Goal: Task Accomplishment & Management: Manage account settings

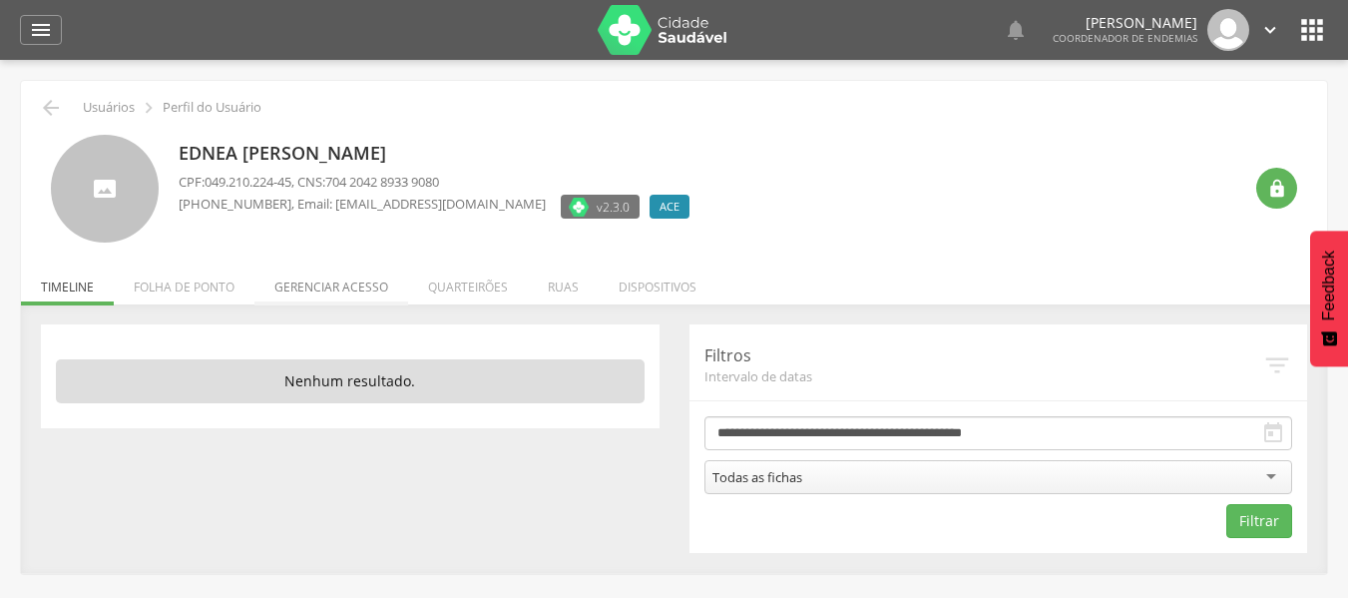
click at [309, 284] on li "Gerenciar acesso" at bounding box center [331, 281] width 154 height 47
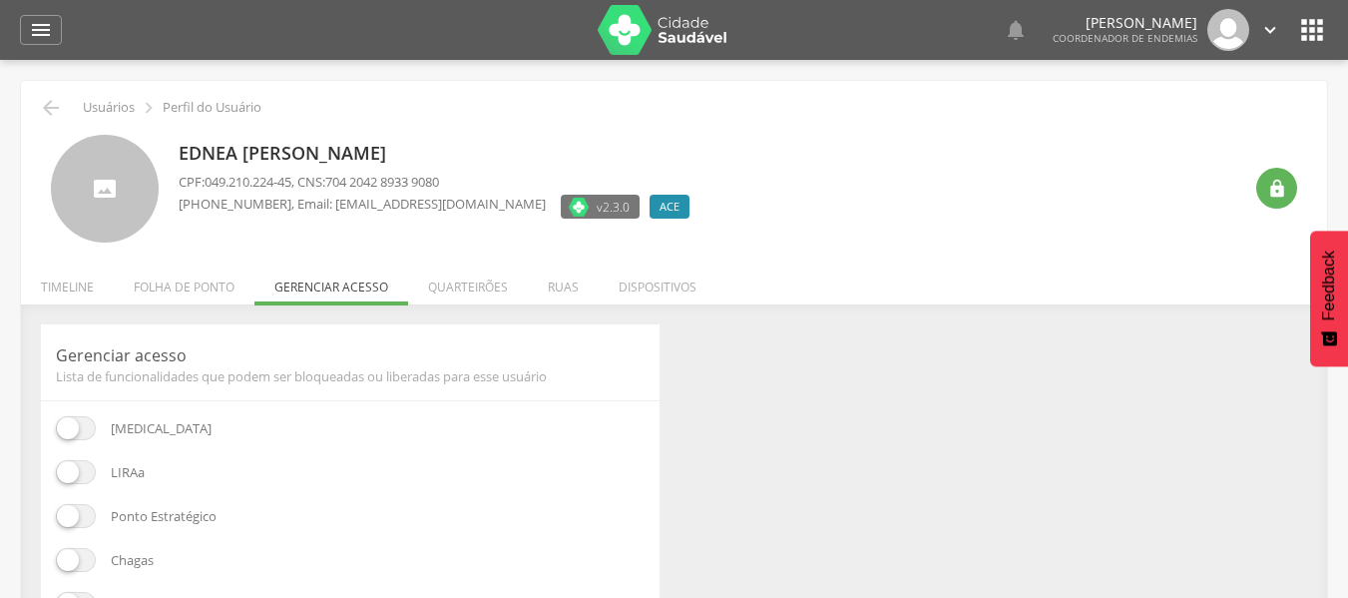
drag, startPoint x: 280, startPoint y: 474, endPoint x: 158, endPoint y: 500, distance: 125.4
click at [158, 500] on div "[MEDICAL_DATA] [GEOGRAPHIC_DATA] Ponto Estratégico [GEOGRAPHIC_DATA] Leishmanio…" at bounding box center [350, 579] width 589 height 327
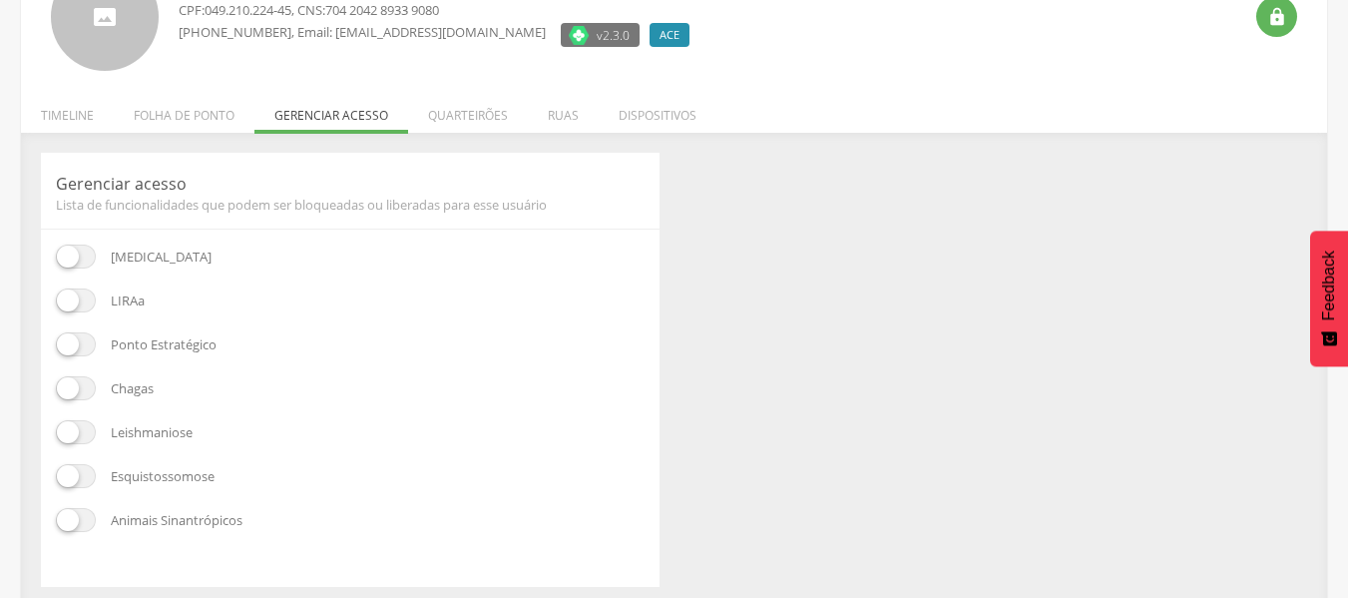
scroll to position [174, 0]
click at [80, 471] on span at bounding box center [76, 474] width 40 height 24
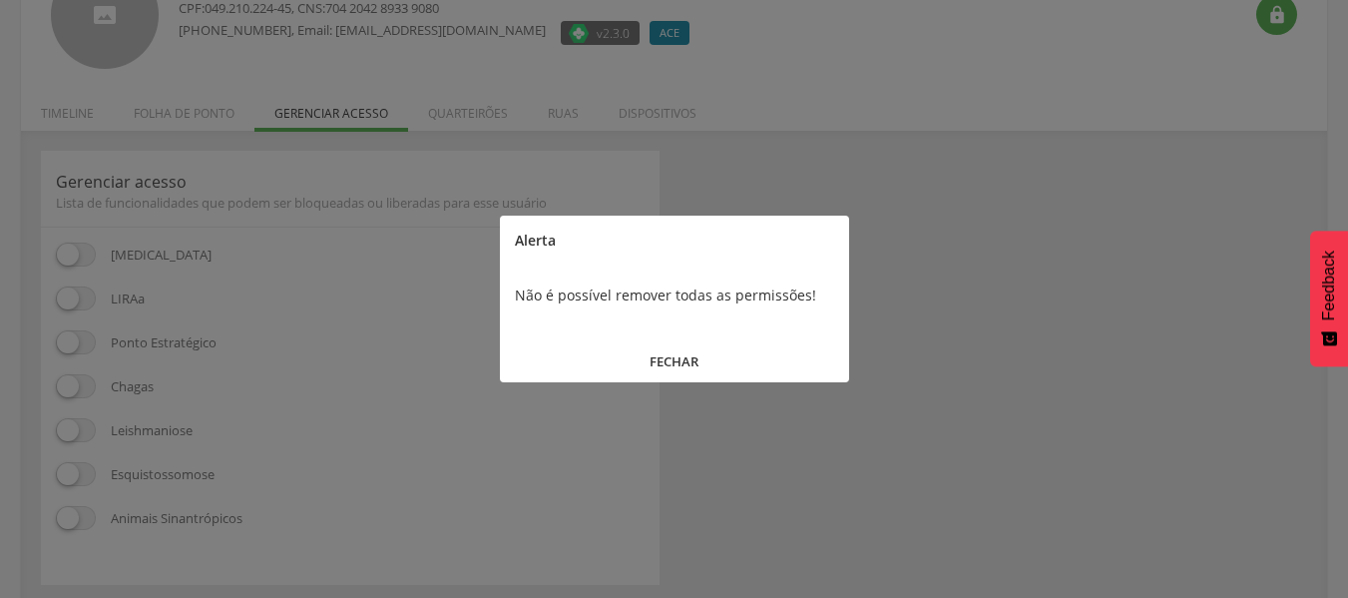
click at [80, 471] on div at bounding box center [674, 299] width 1348 height 598
click at [698, 352] on button "FECHAR" at bounding box center [674, 361] width 349 height 43
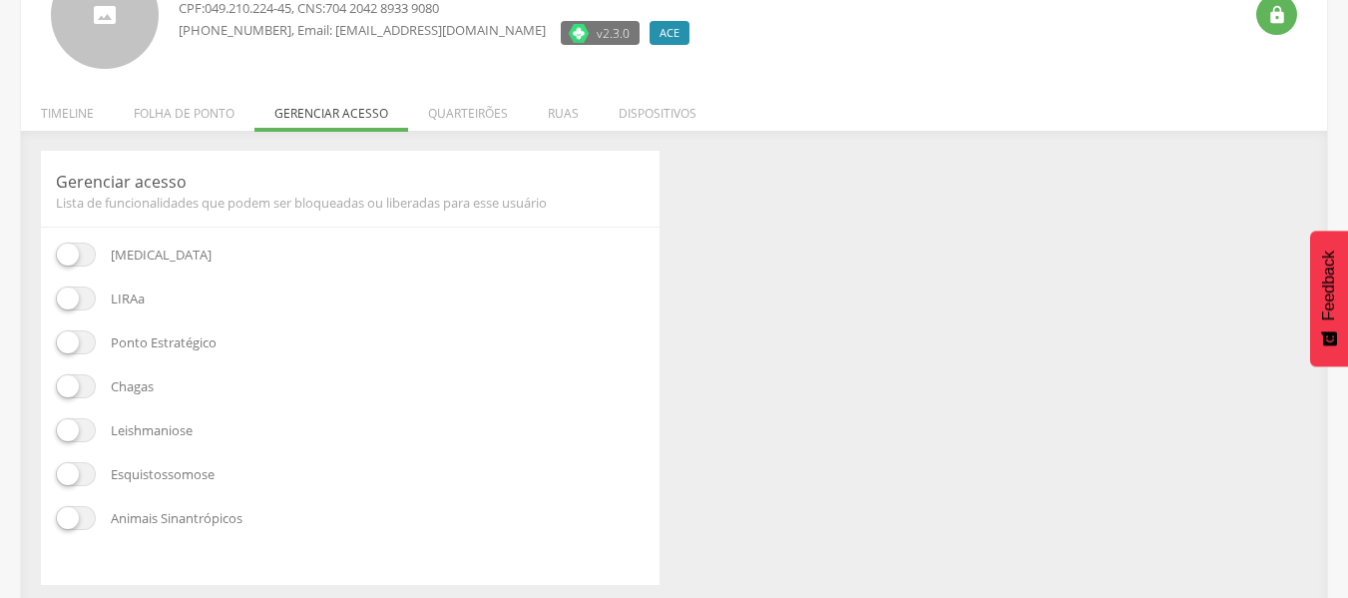
click at [75, 261] on span at bounding box center [76, 254] width 40 height 24
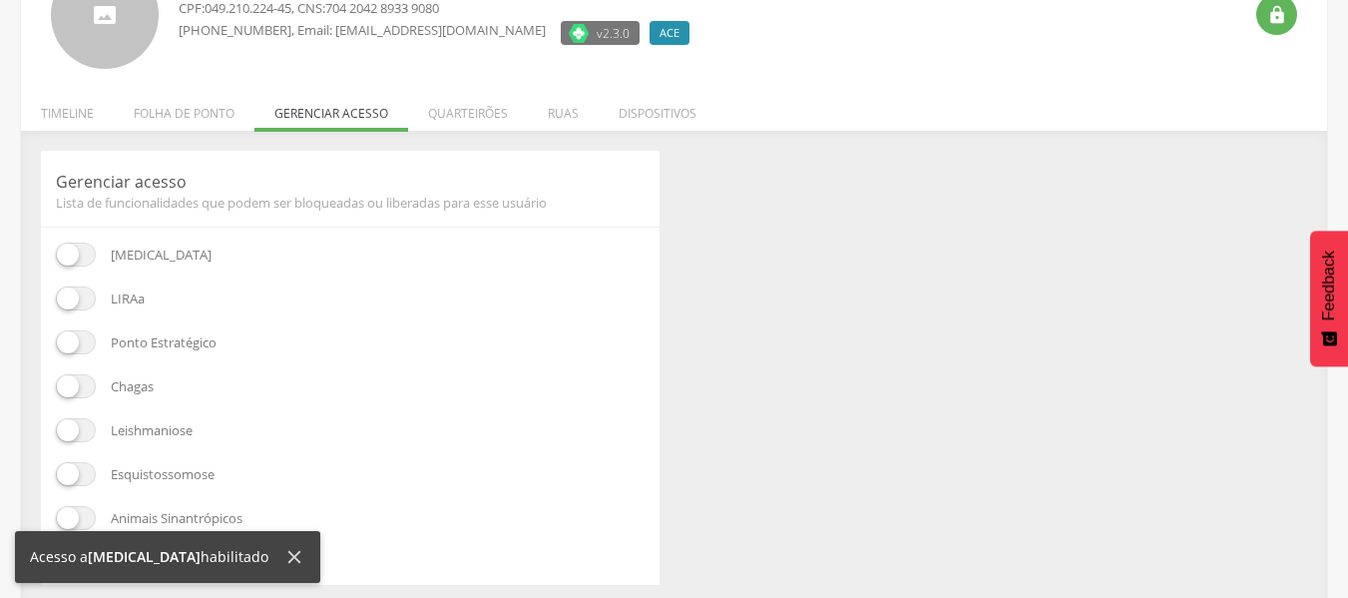
click at [283, 554] on icon at bounding box center [294, 557] width 22 height 22
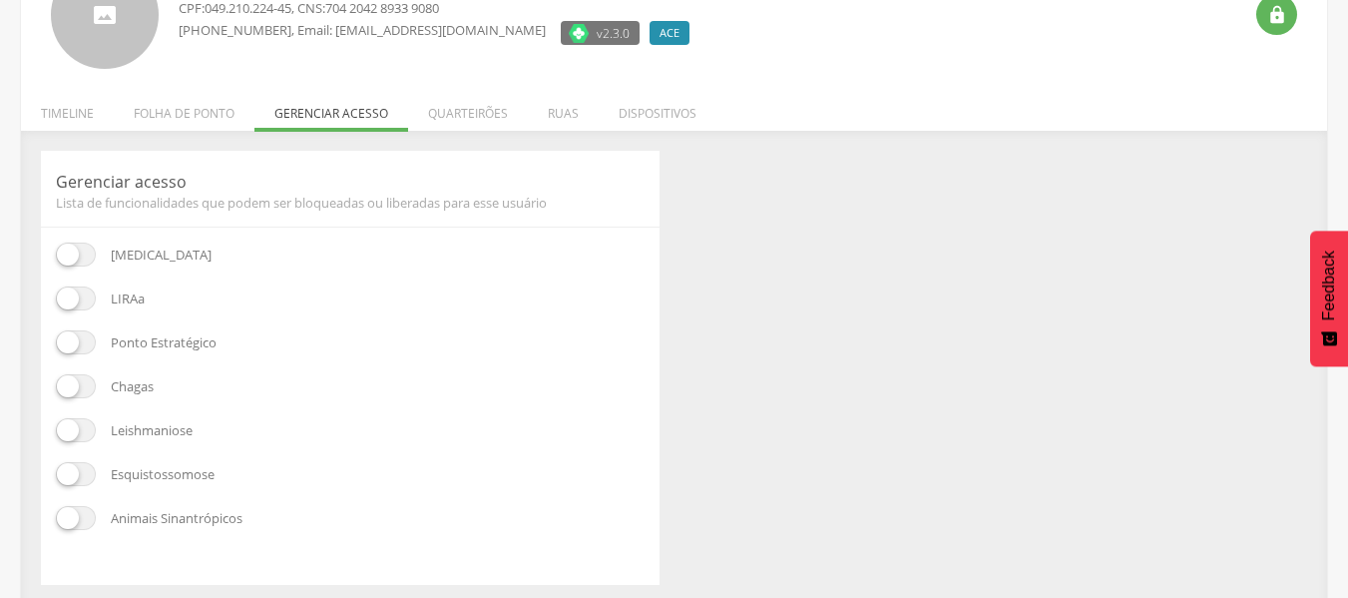
click at [88, 470] on span at bounding box center [76, 474] width 40 height 24
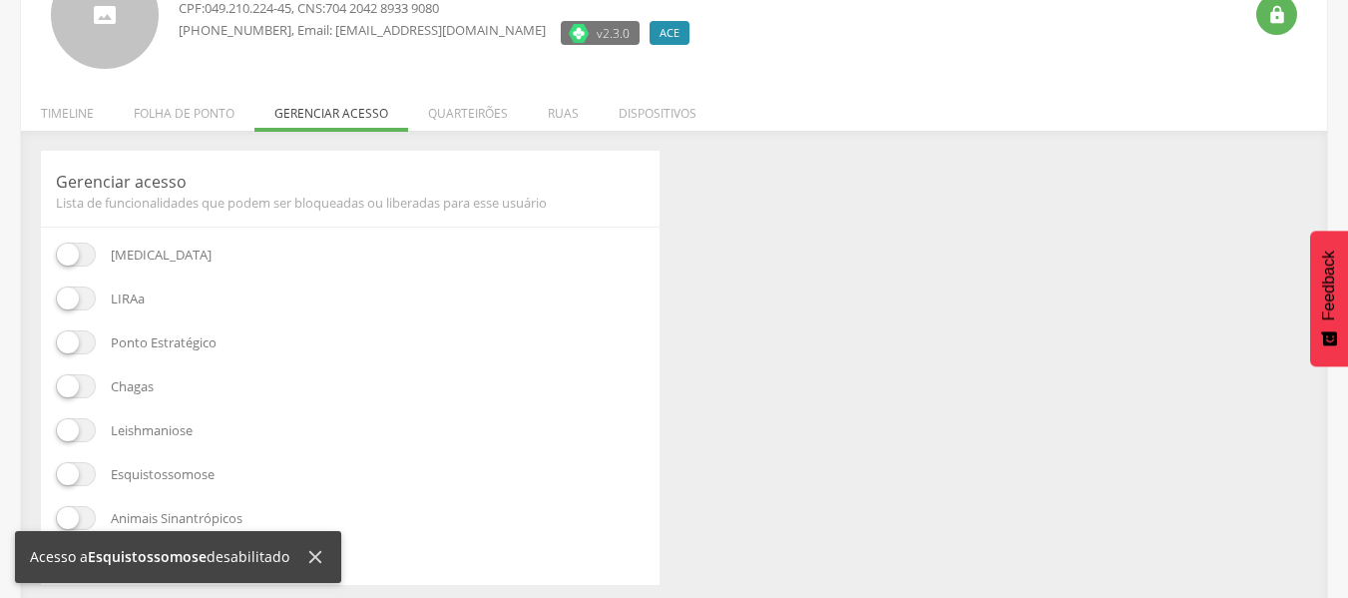
click at [315, 552] on icon at bounding box center [315, 557] width 22 height 22
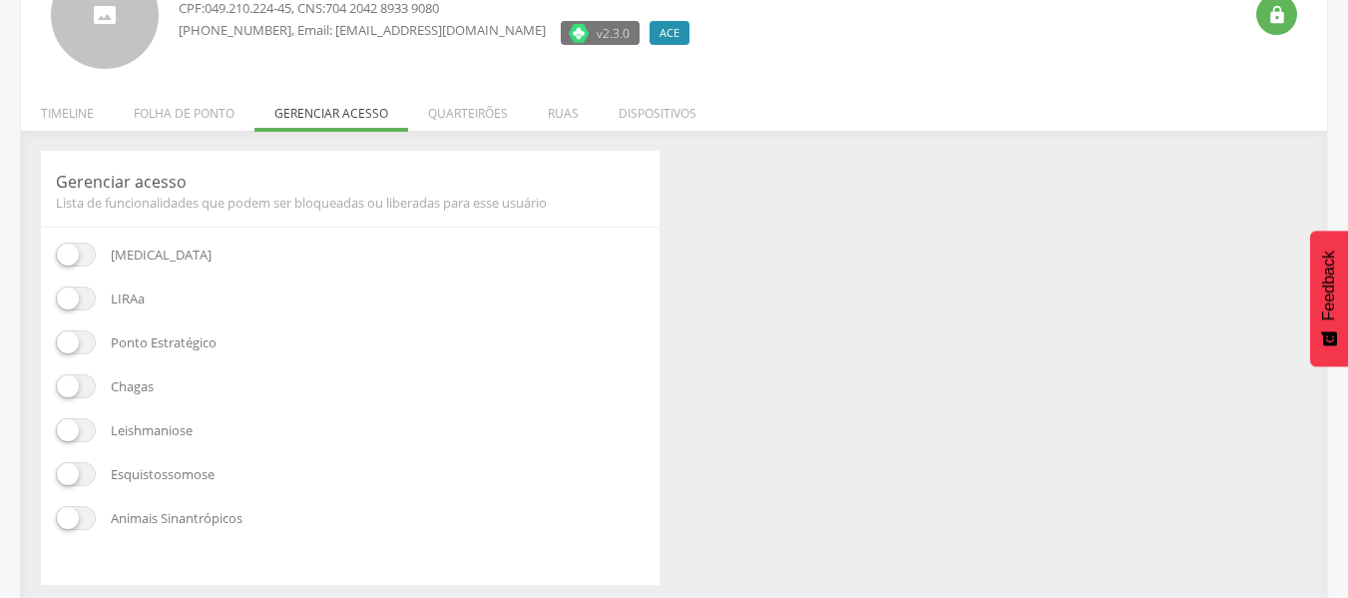
click at [73, 458] on div "[MEDICAL_DATA] [GEOGRAPHIC_DATA] Ponto Estratégico [GEOGRAPHIC_DATA] Leishmanio…" at bounding box center [350, 405] width 589 height 327
click at [73, 470] on span at bounding box center [76, 474] width 40 height 24
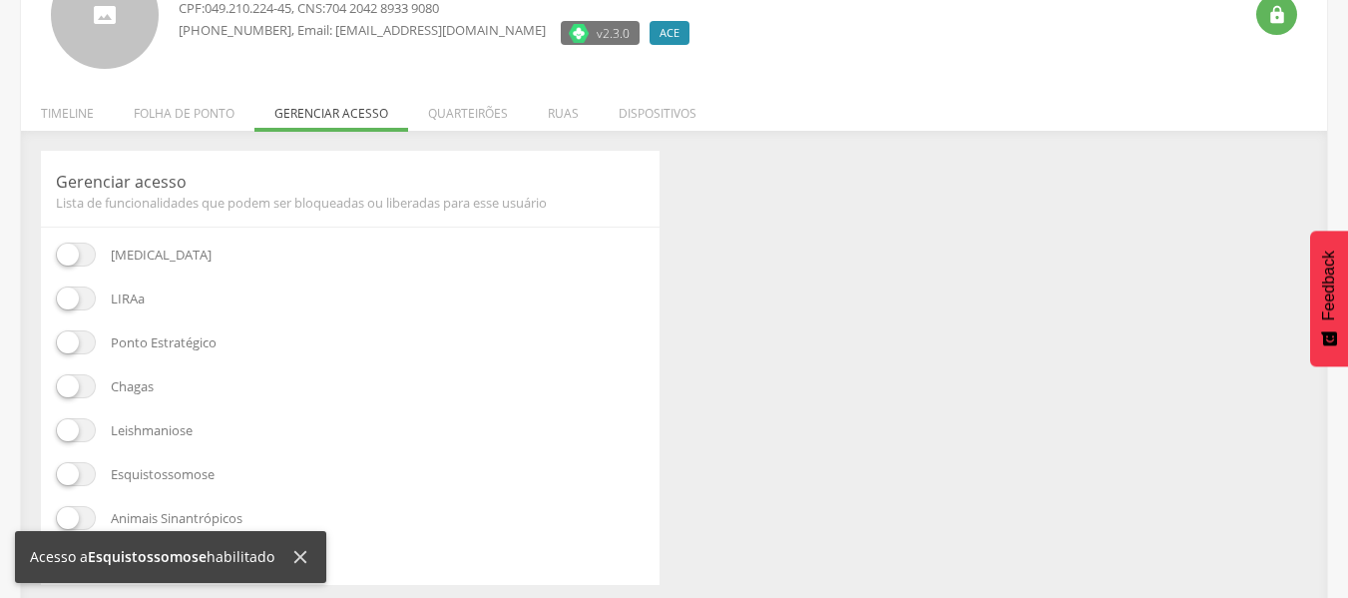
click at [83, 256] on span at bounding box center [76, 254] width 40 height 24
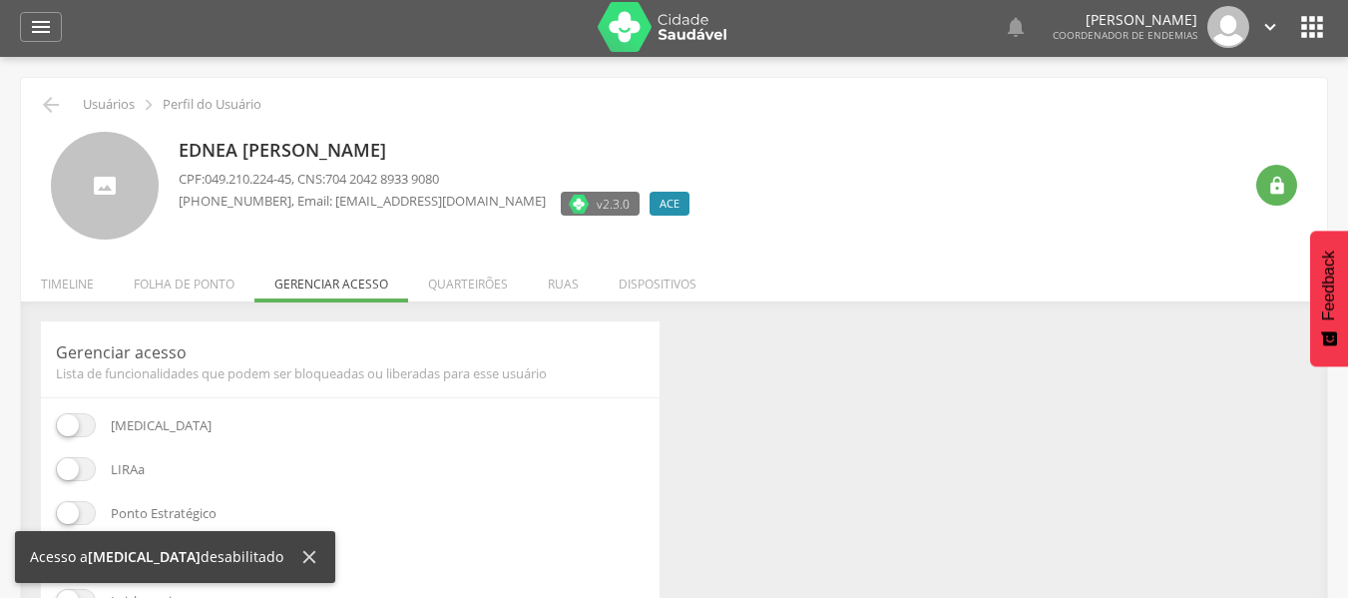
scroll to position [0, 0]
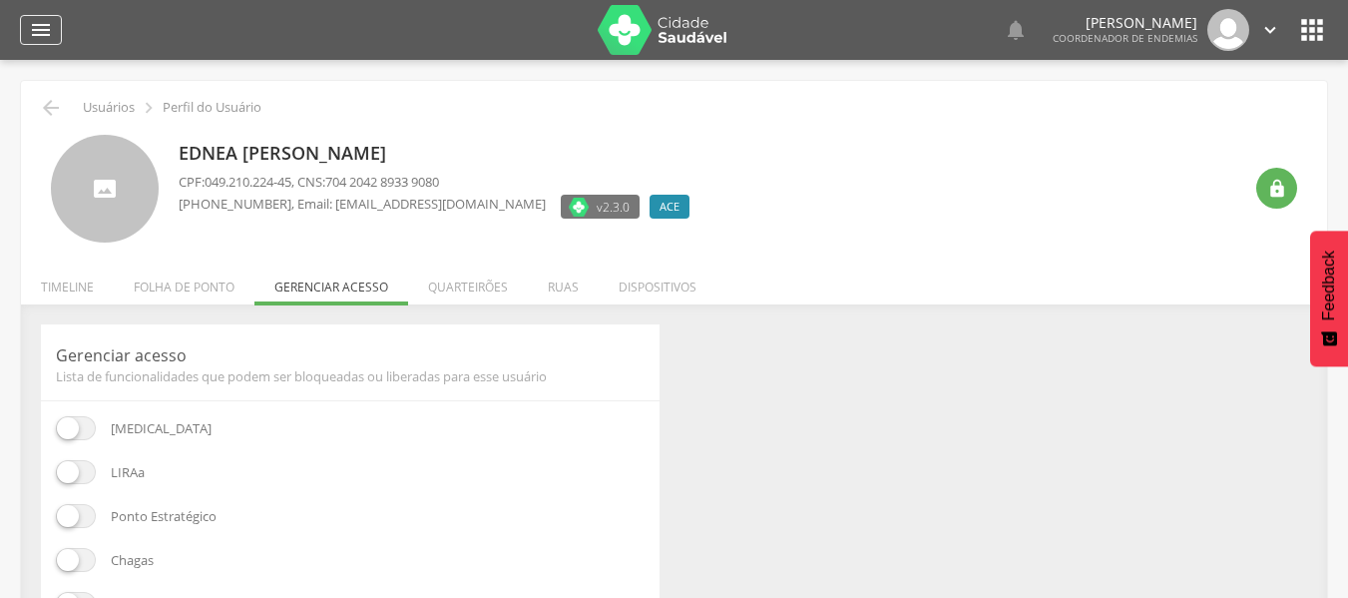
click at [33, 30] on icon "" at bounding box center [41, 30] width 24 height 24
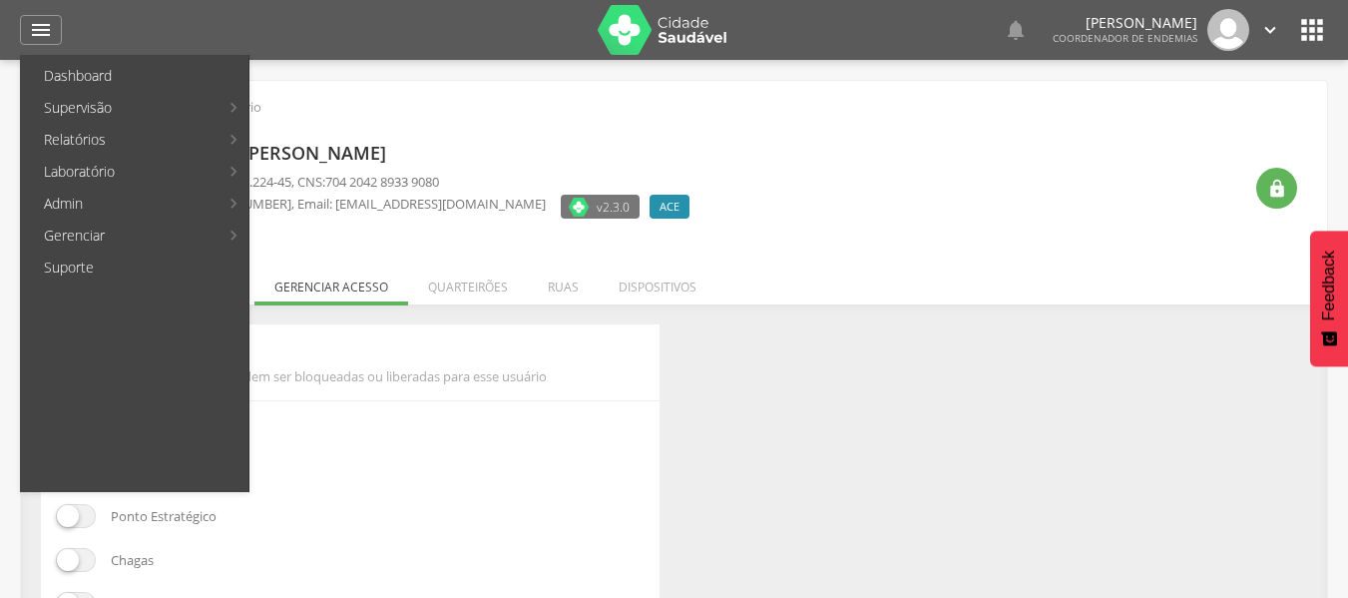
drag, startPoint x: 619, startPoint y: 122, endPoint x: 857, endPoint y: 103, distance: 239.2
click at [619, 122] on div "Ednea [PERSON_NAME] CPF: 049.210.224-45 , CNS: 704 2042 8933 9080 [PHONE_NUMBER…" at bounding box center [674, 182] width 1276 height 124
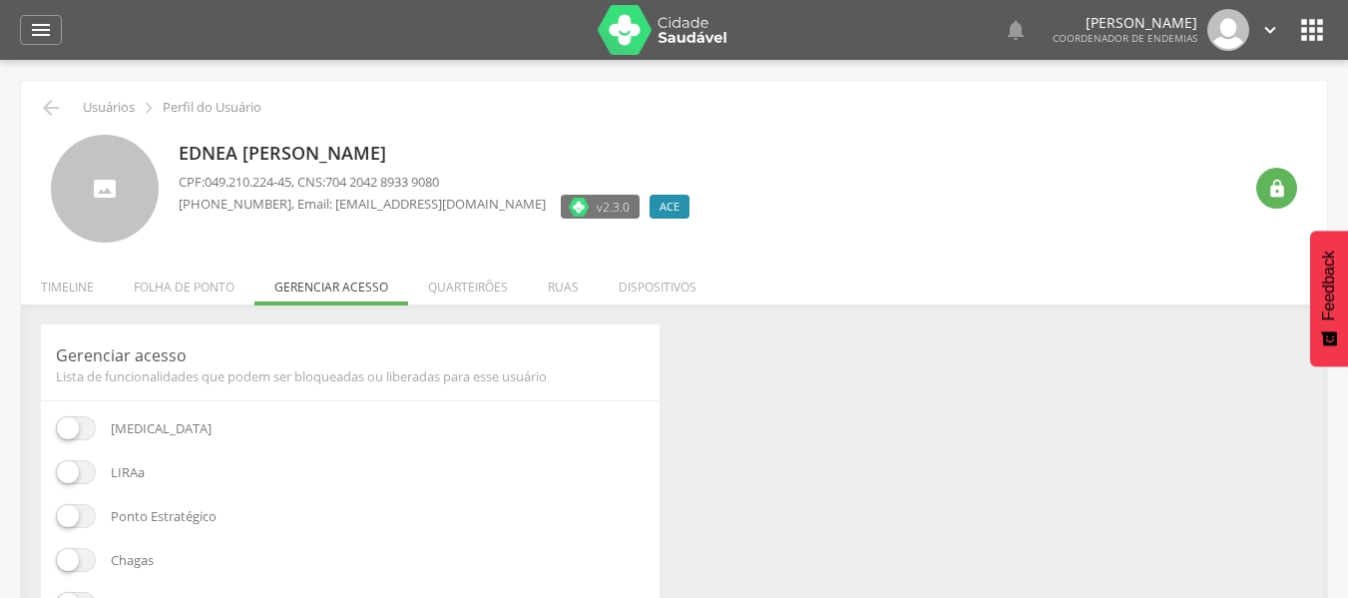
click at [1299, 38] on icon "" at bounding box center [1312, 30] width 32 height 32
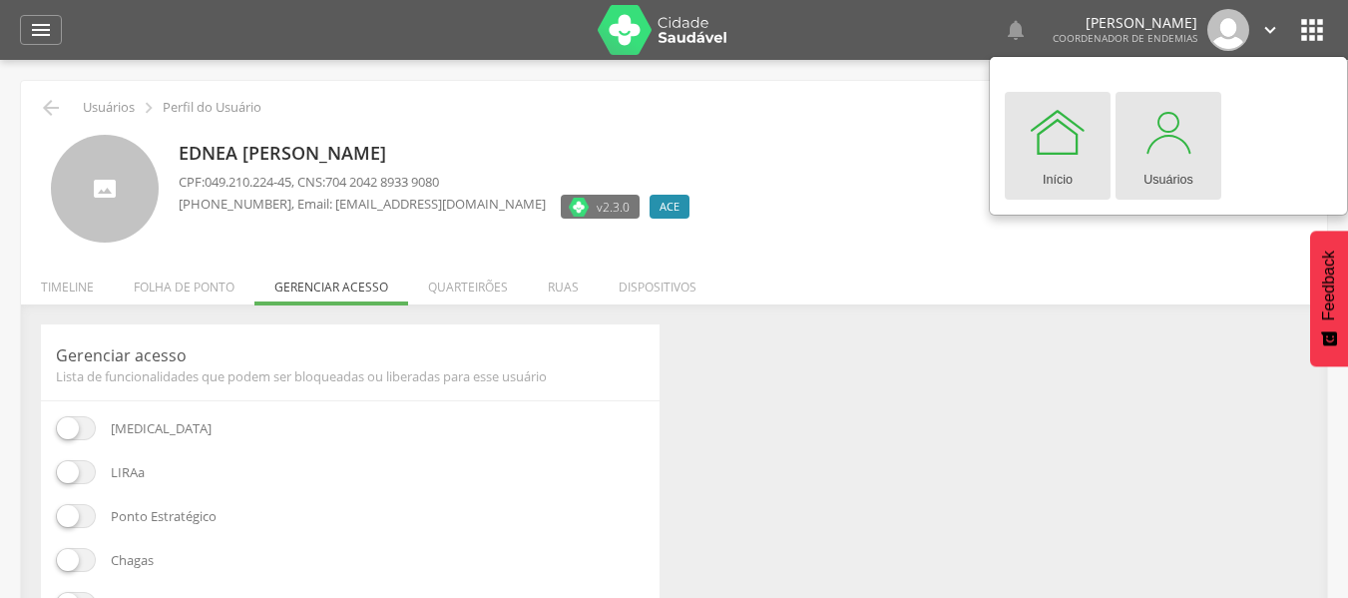
click at [1182, 130] on div at bounding box center [1168, 132] width 60 height 60
